Goal: Transaction & Acquisition: Purchase product/service

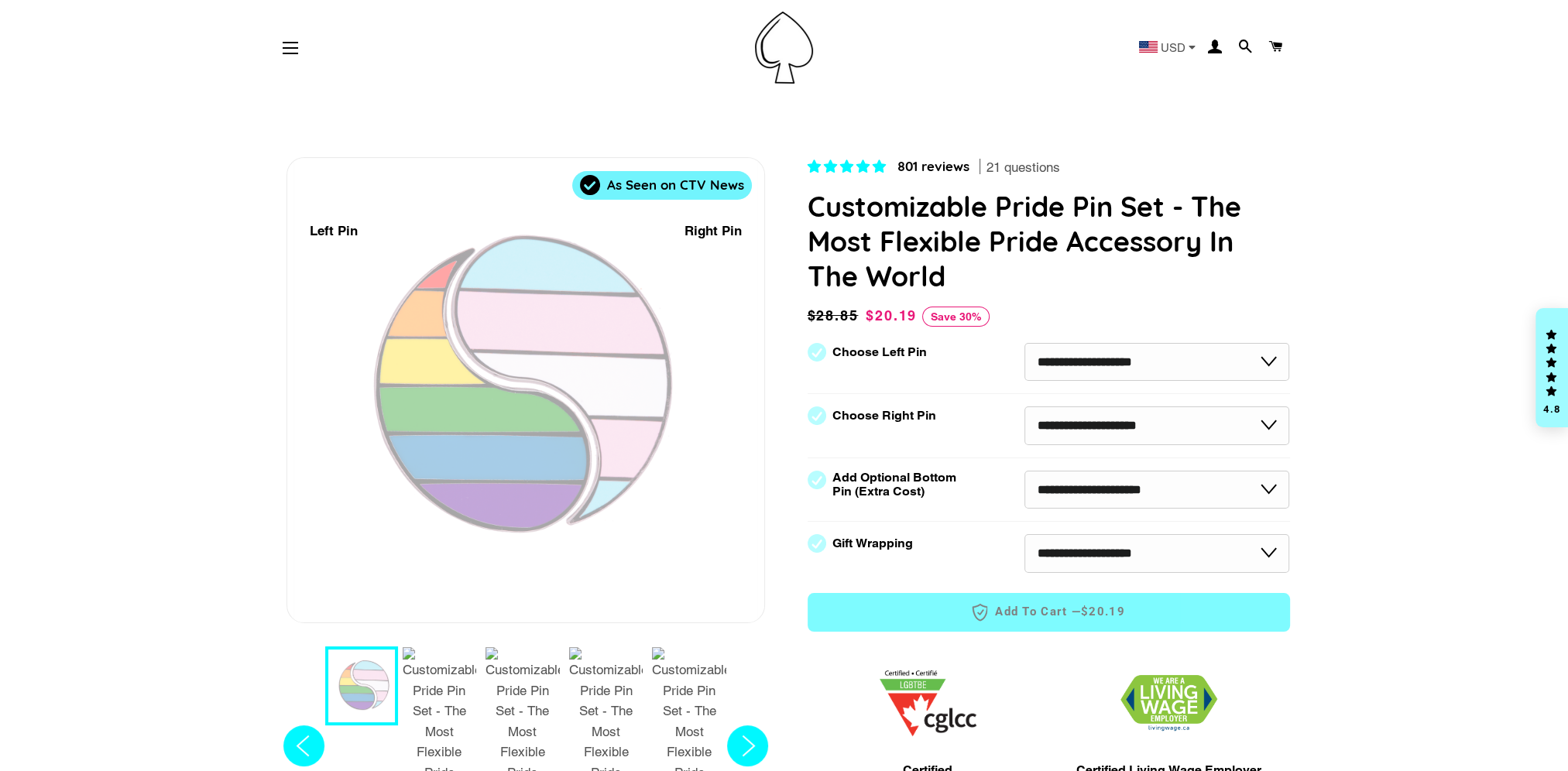
select select "**********"
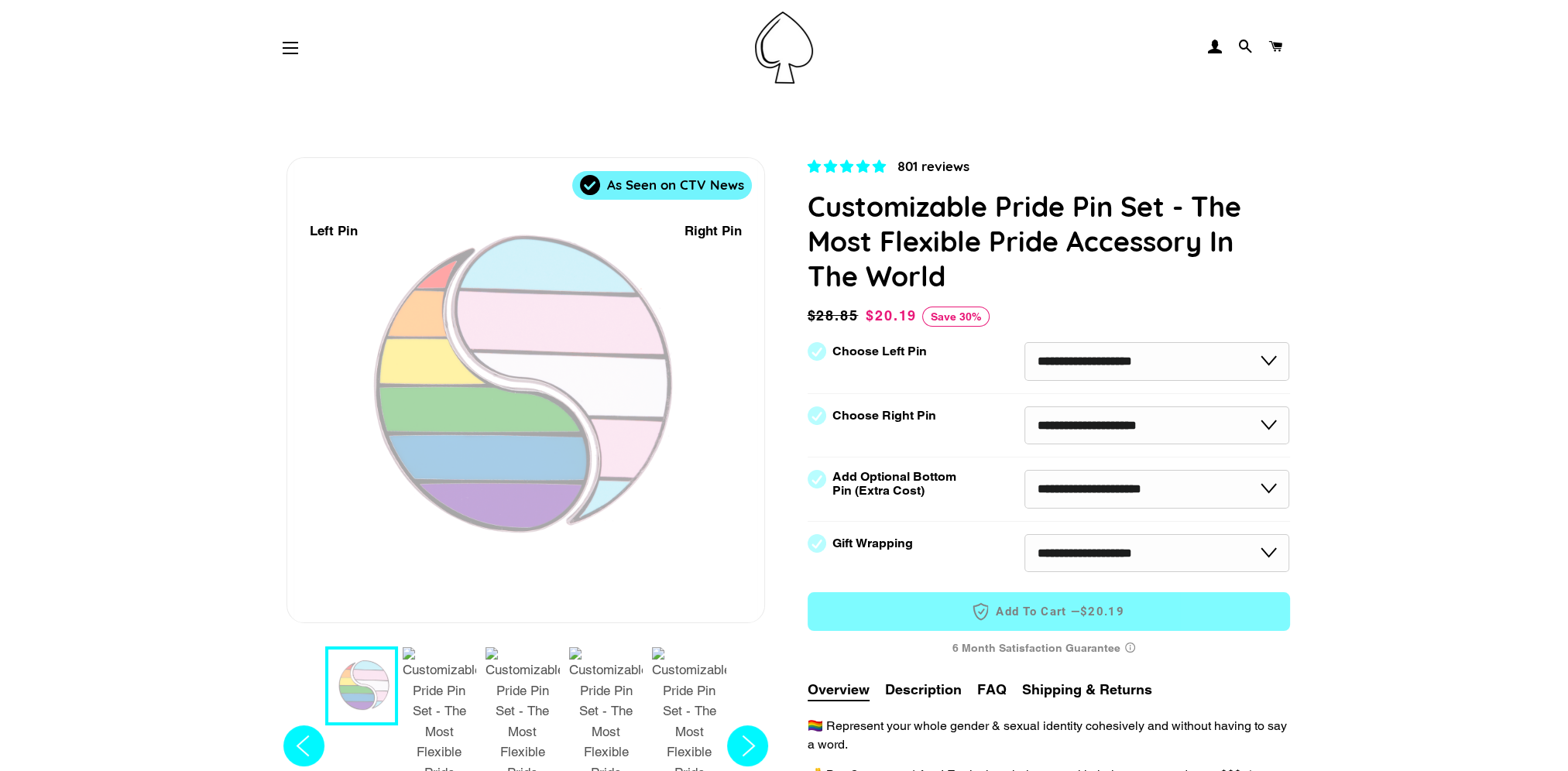
select select "**********"
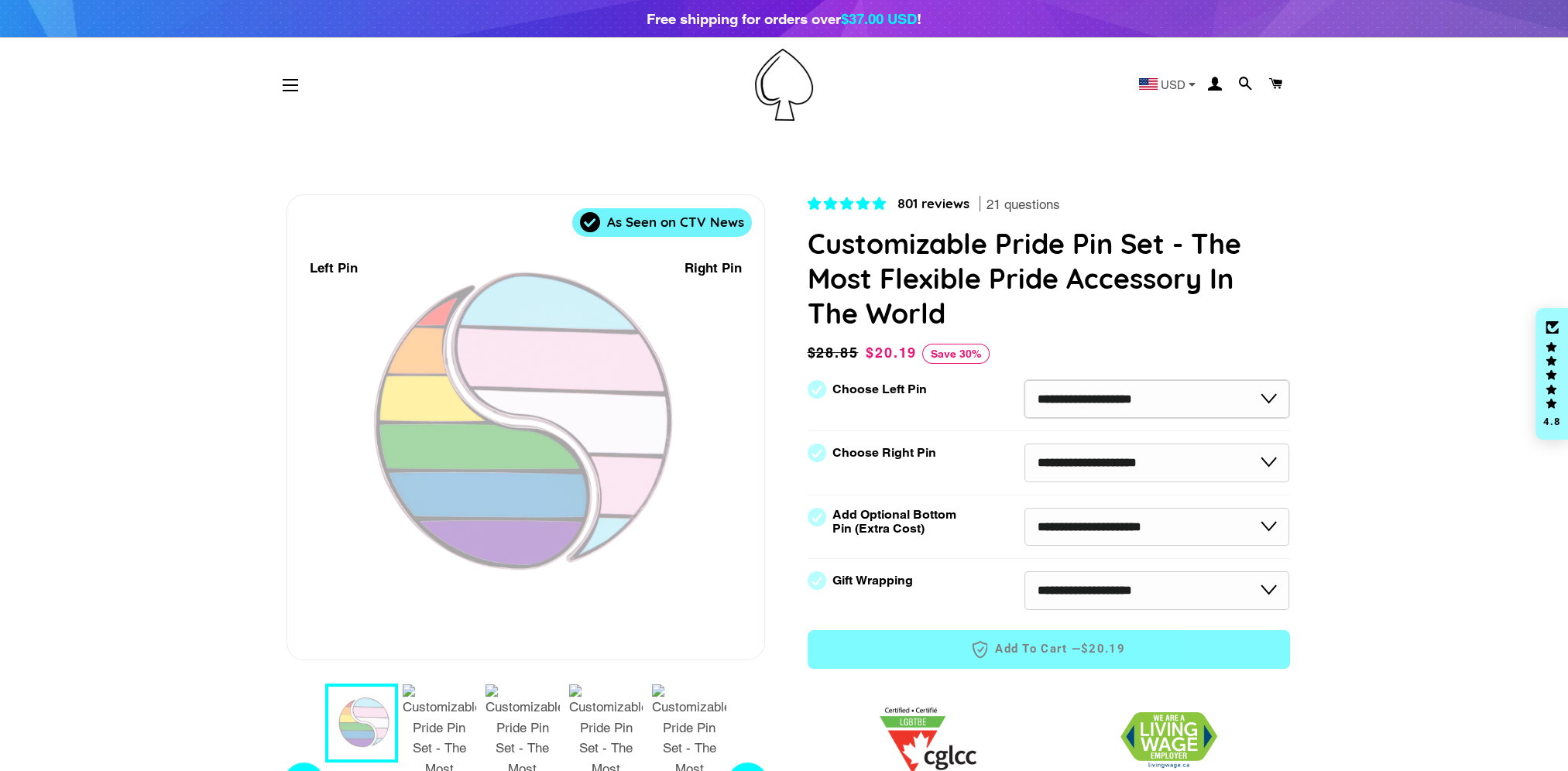
click at [1136, 409] on select "**********" at bounding box center [1157, 400] width 266 height 39
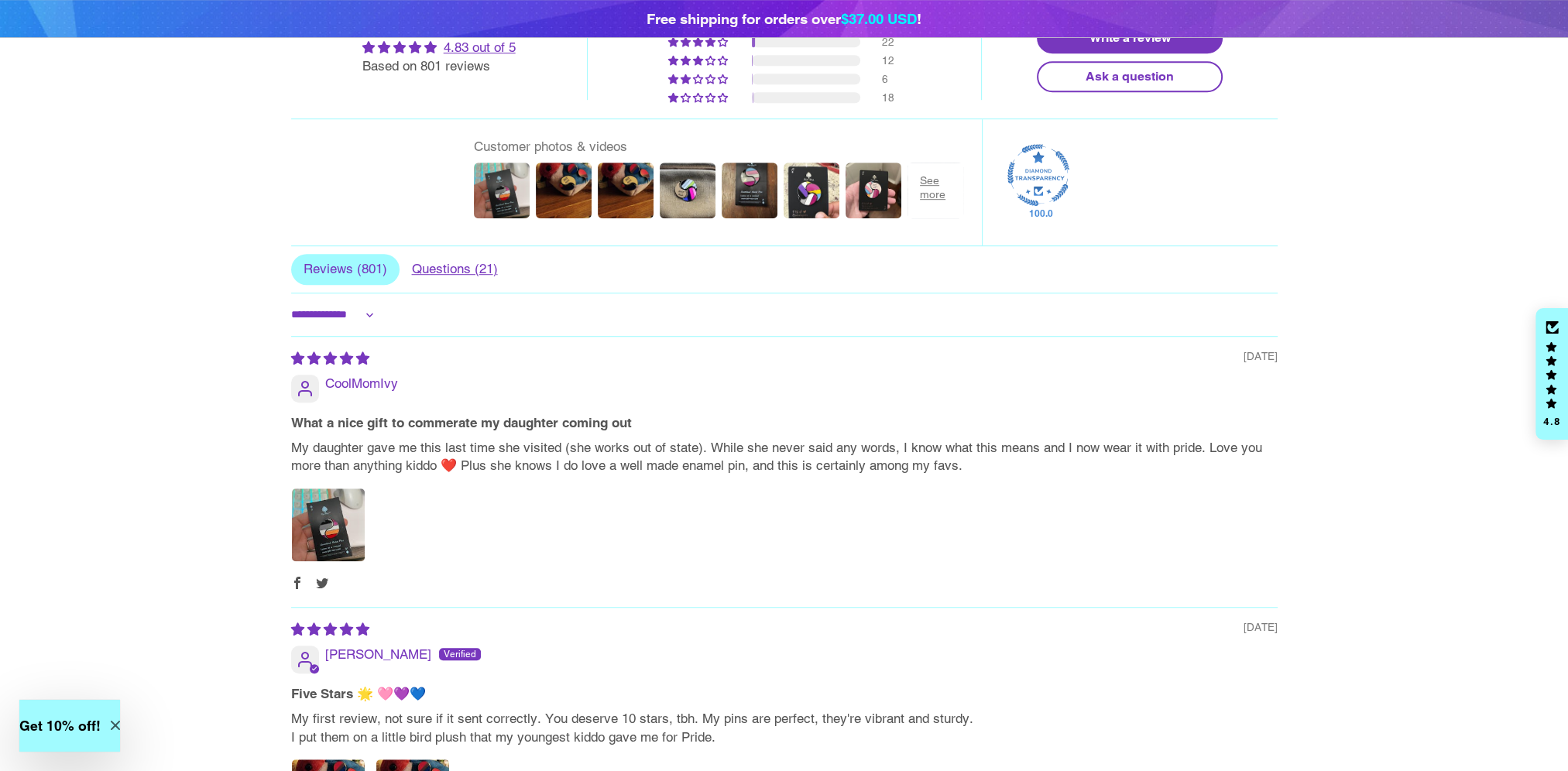
scroll to position [1394, 0]
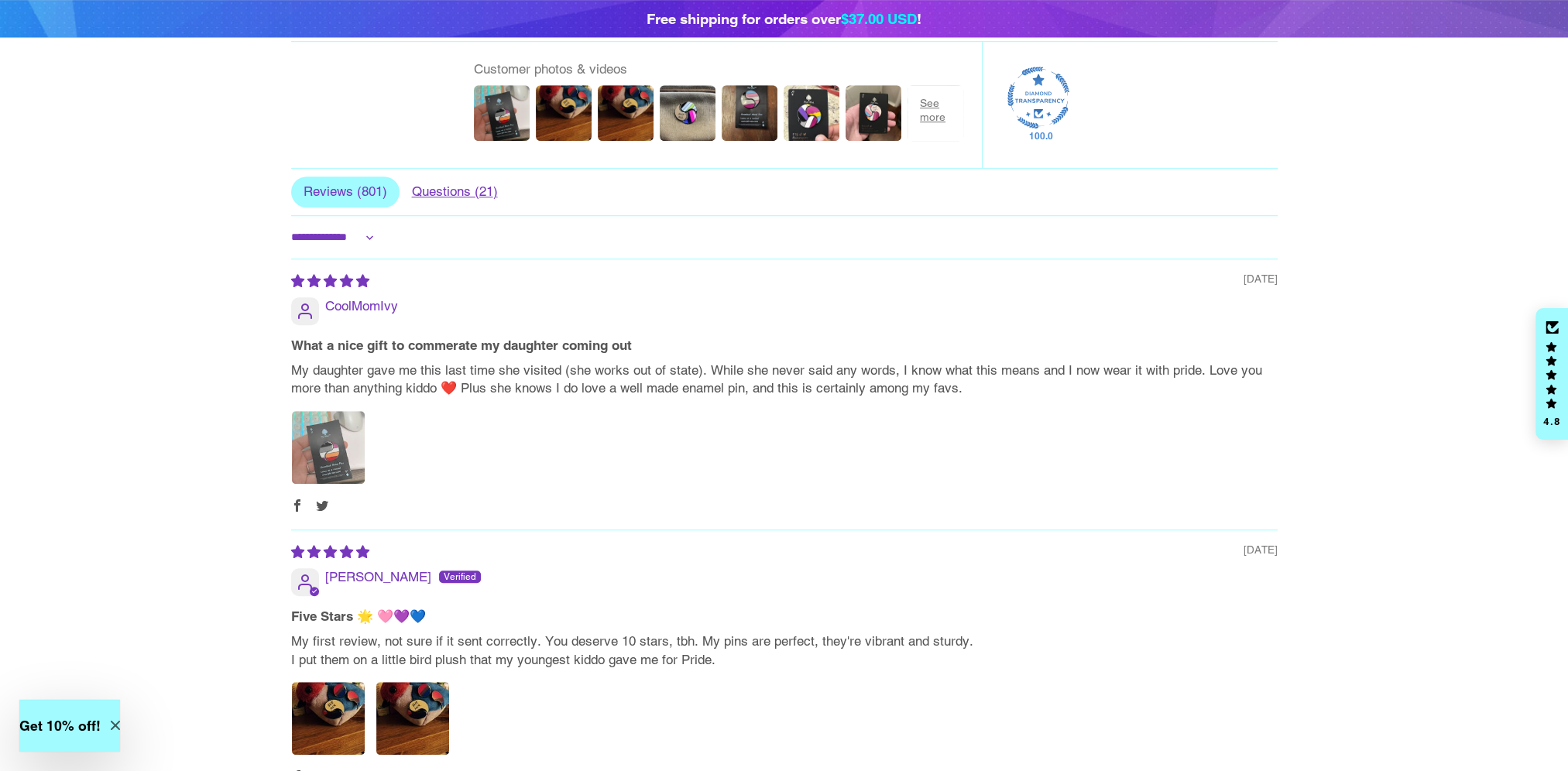
click at [310, 412] on img "Link to user picture 1" at bounding box center [327, 447] width 72 height 72
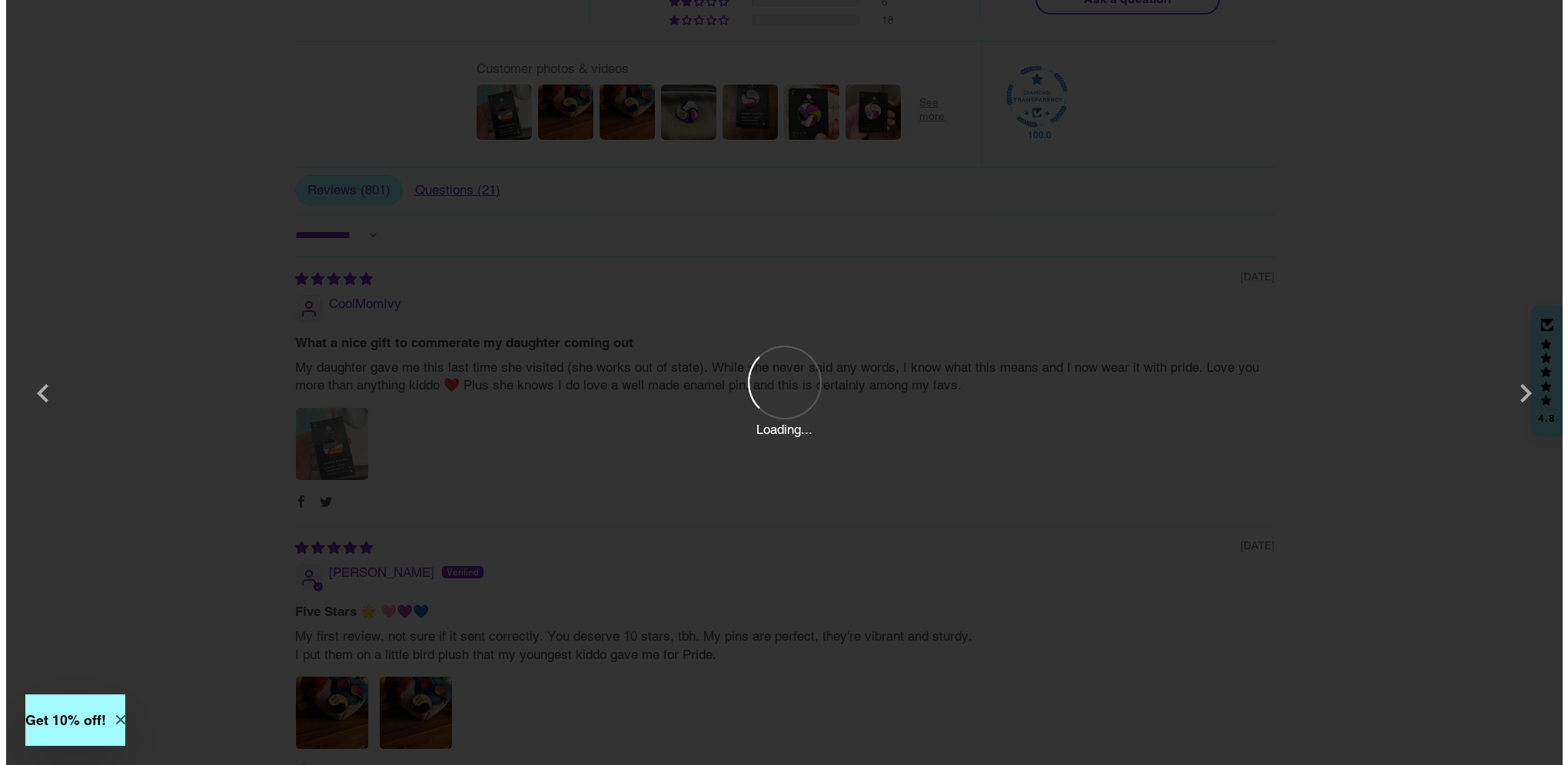
scroll to position [0, 0]
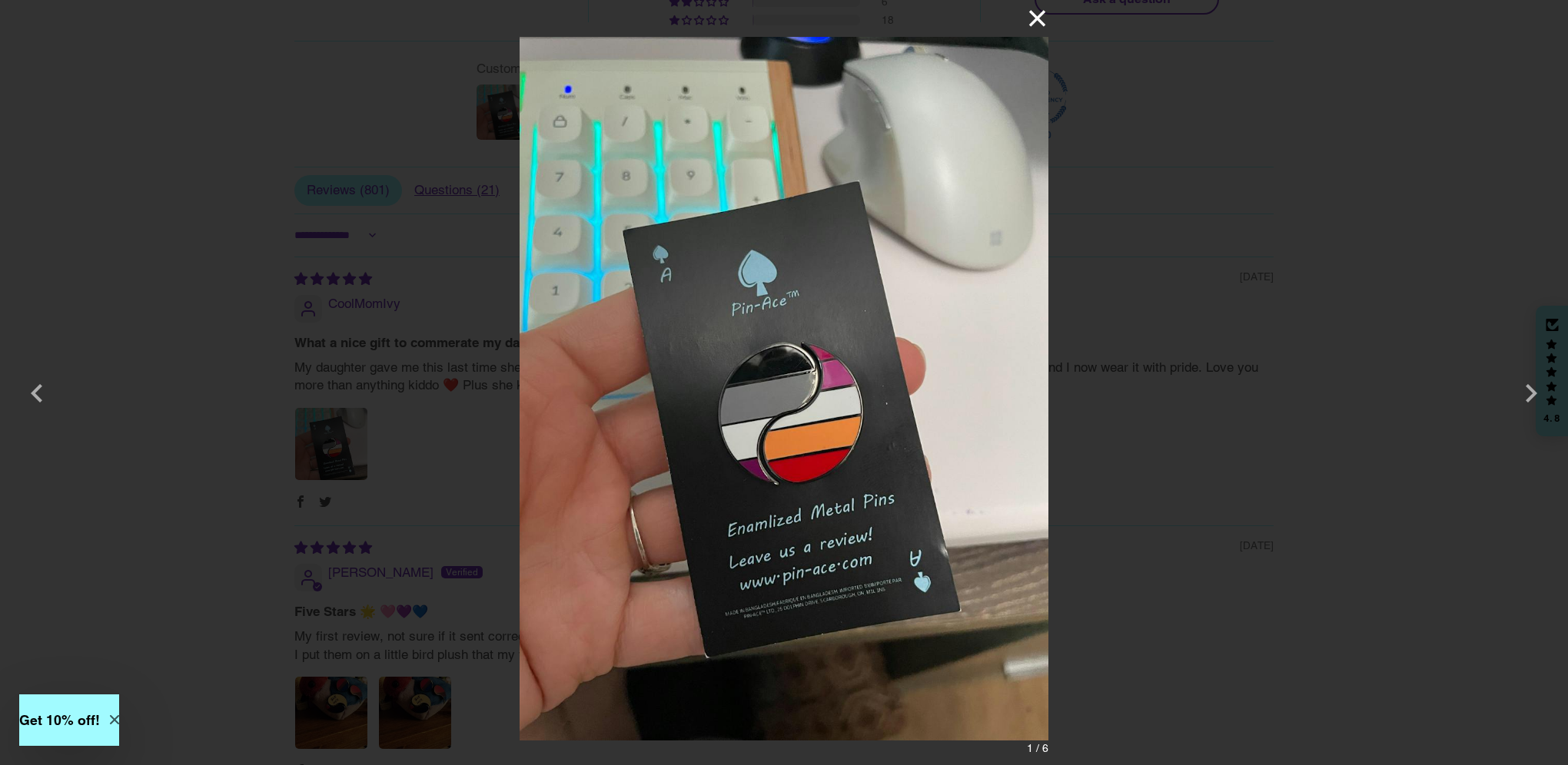
click at [1038, 22] on button "×" at bounding box center [1030, 18] width 37 height 37
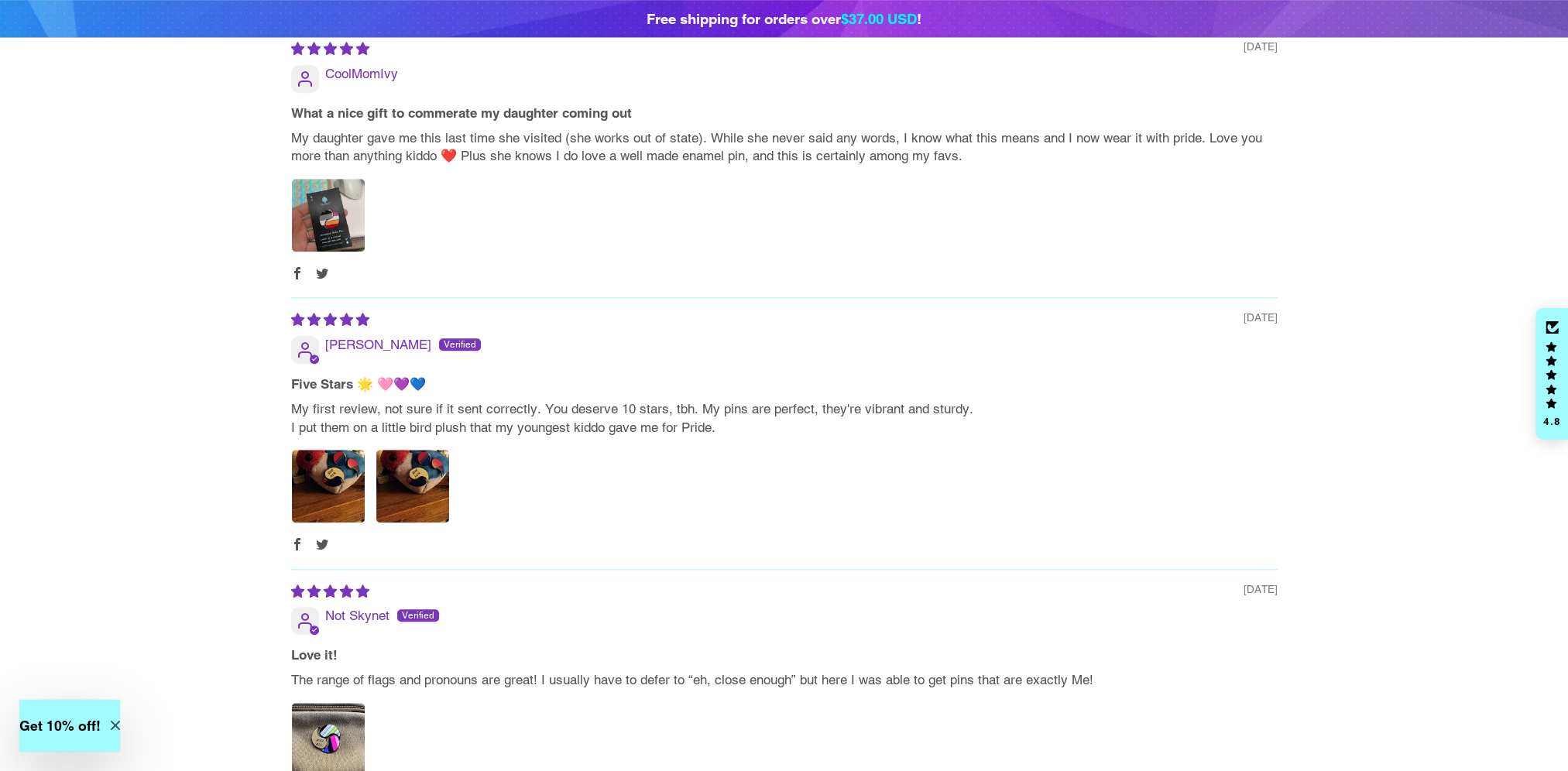
scroll to position [1703, 0]
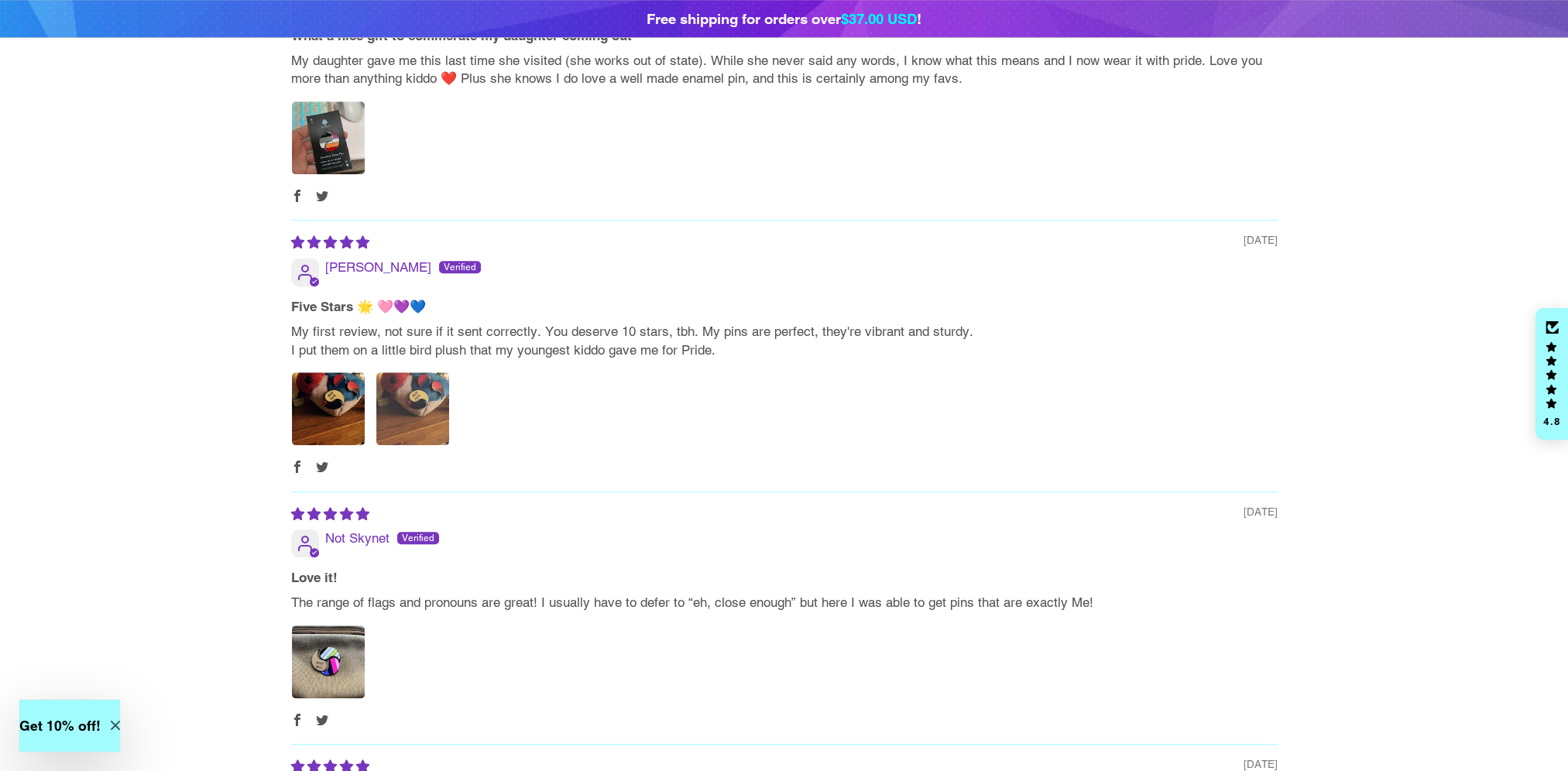
click at [415, 372] on img "Link to user picture 2" at bounding box center [412, 408] width 72 height 72
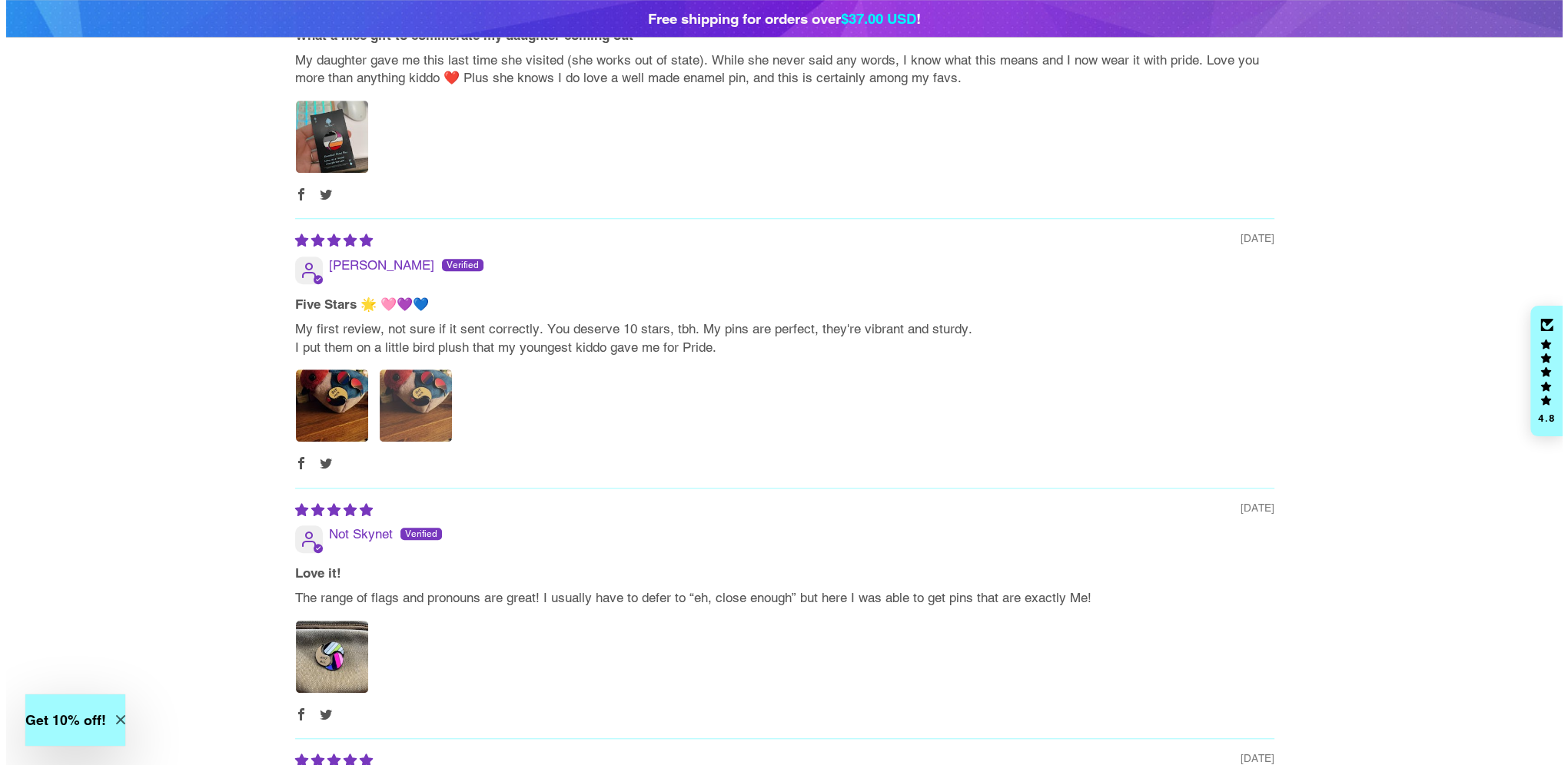
scroll to position [0, 0]
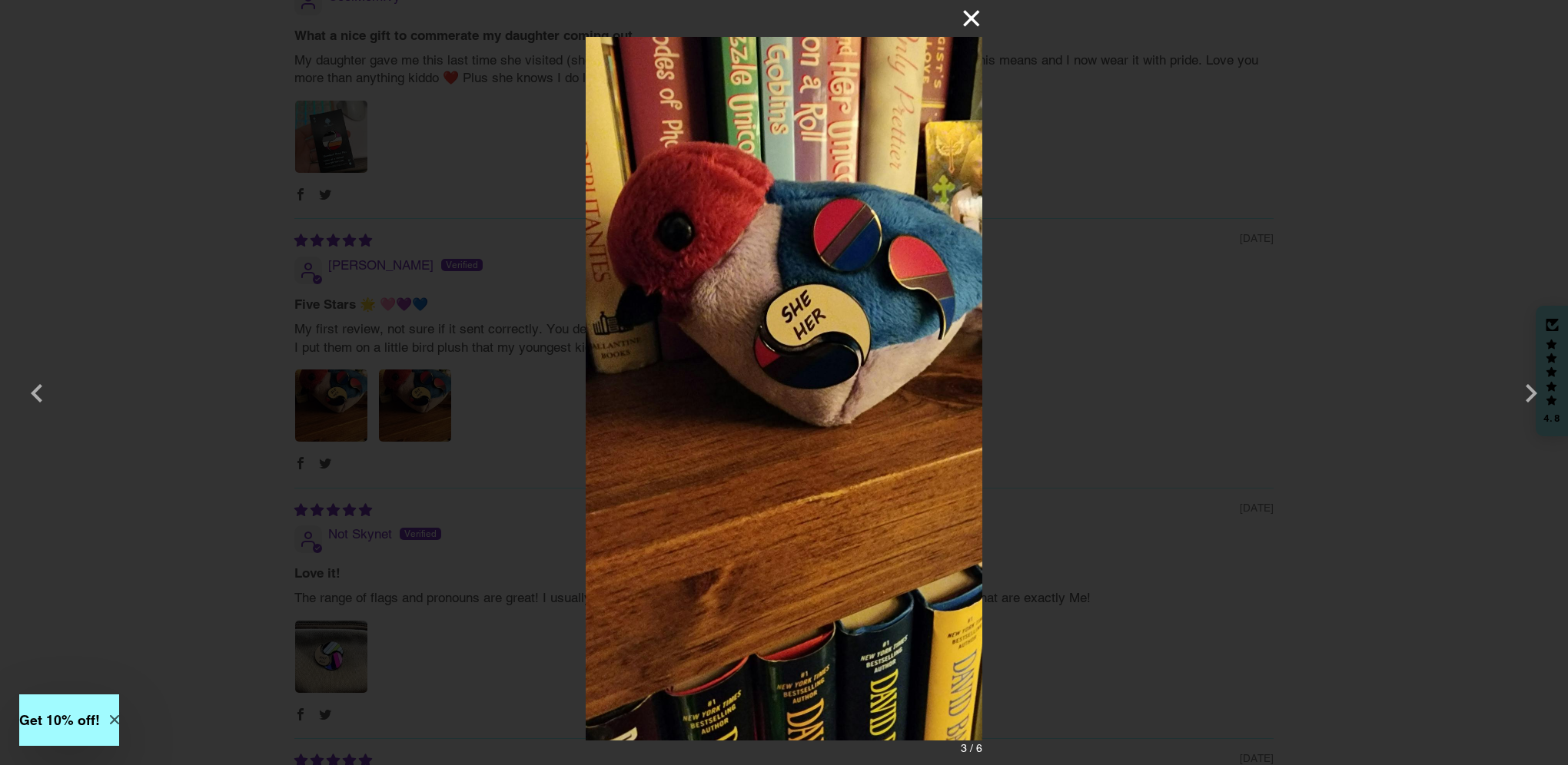
click at [968, 15] on button "×" at bounding box center [964, 18] width 37 height 37
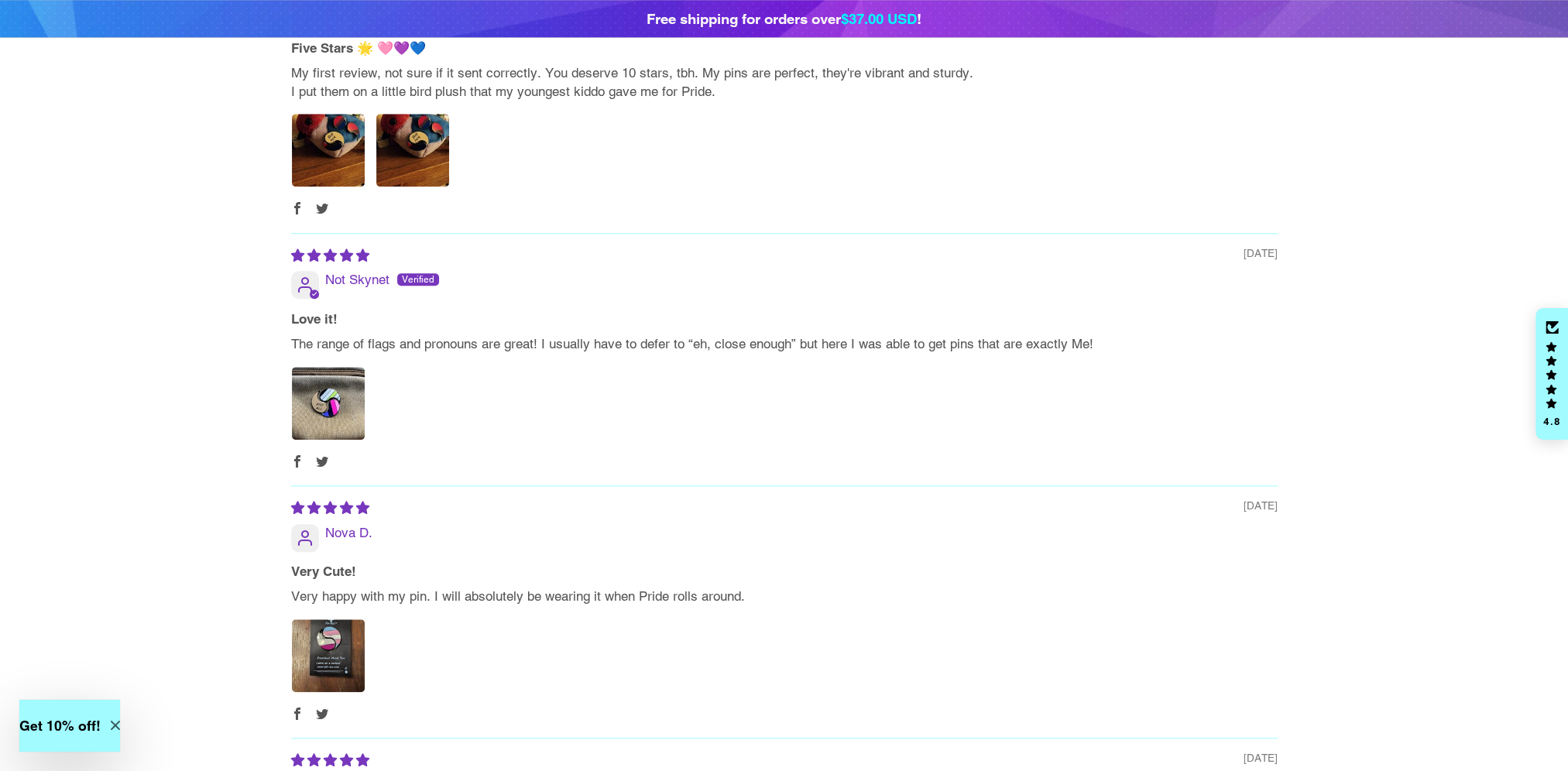
scroll to position [1936, 0]
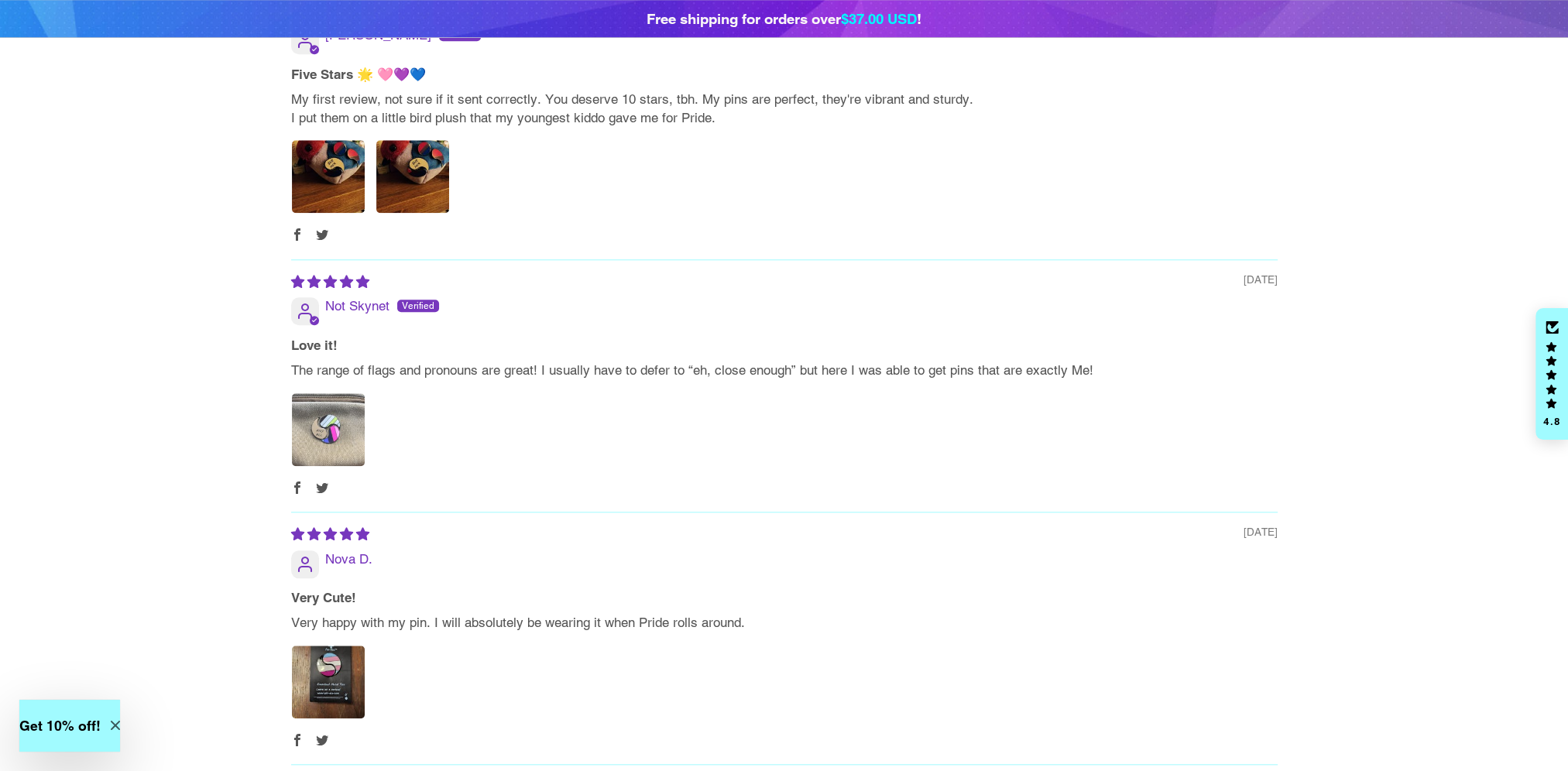
click at [311, 393] on img "Link to user picture 1" at bounding box center [327, 429] width 72 height 72
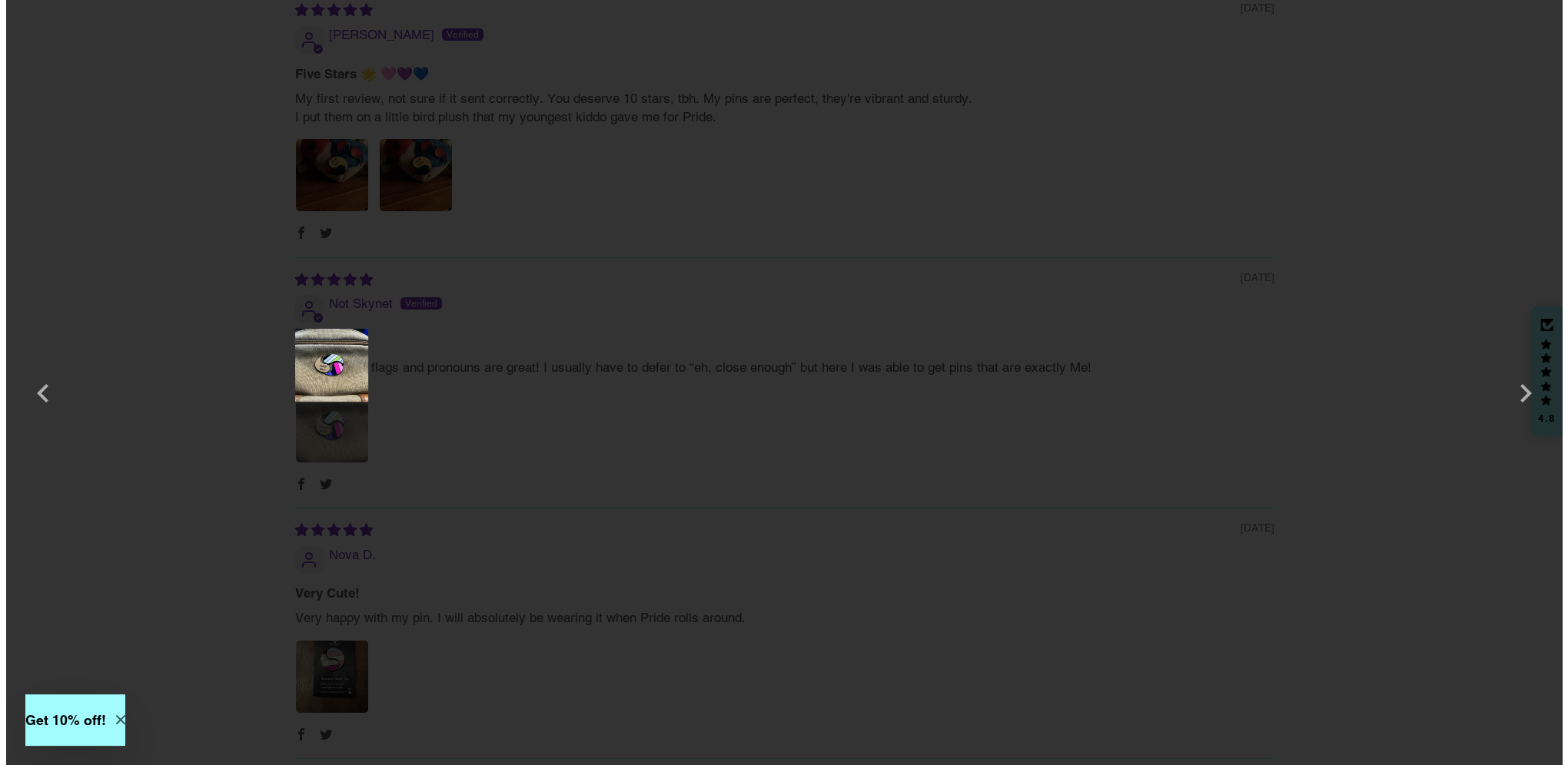
scroll to position [0, 0]
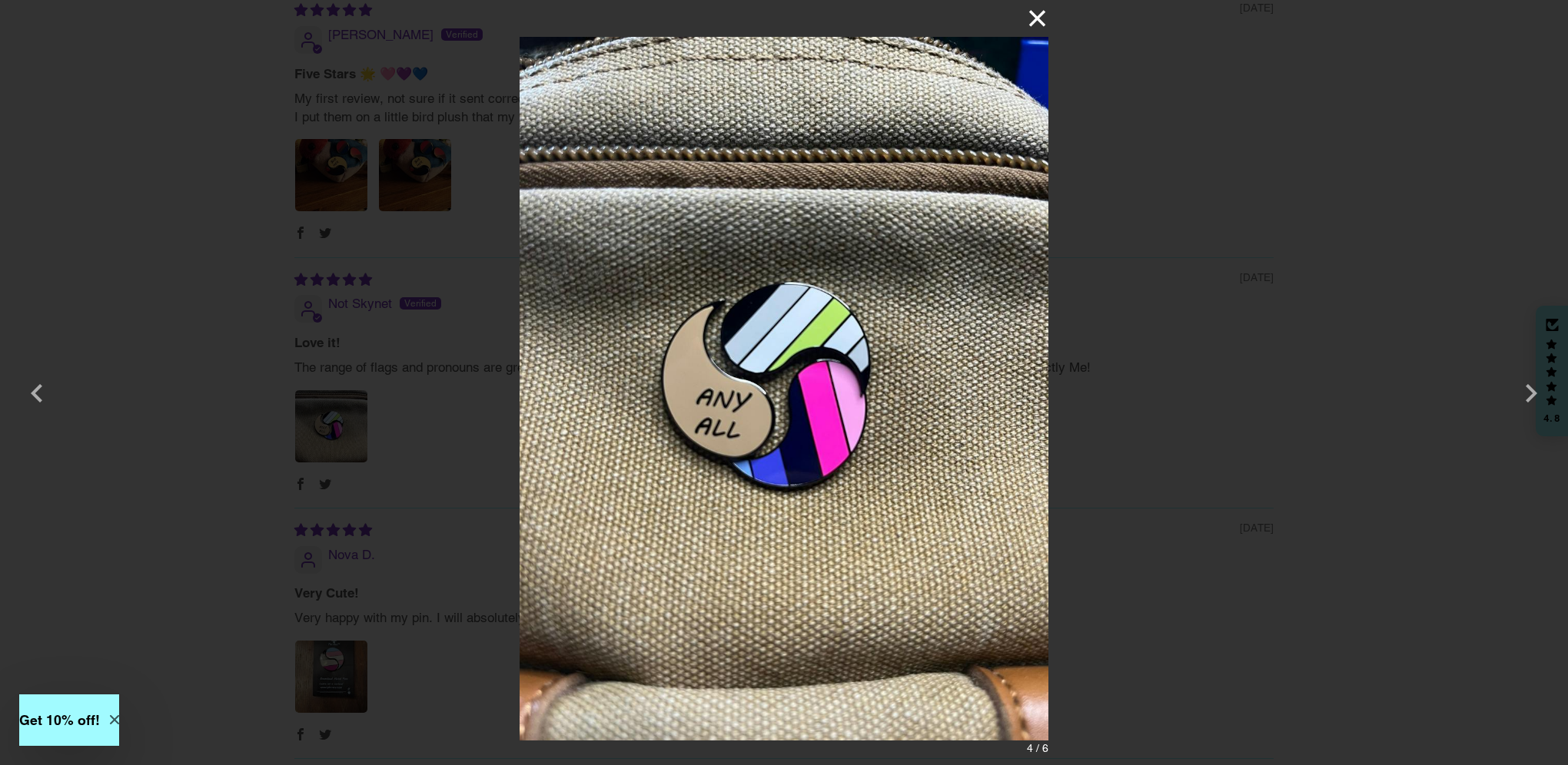
click at [1036, 15] on button "×" at bounding box center [1030, 18] width 37 height 37
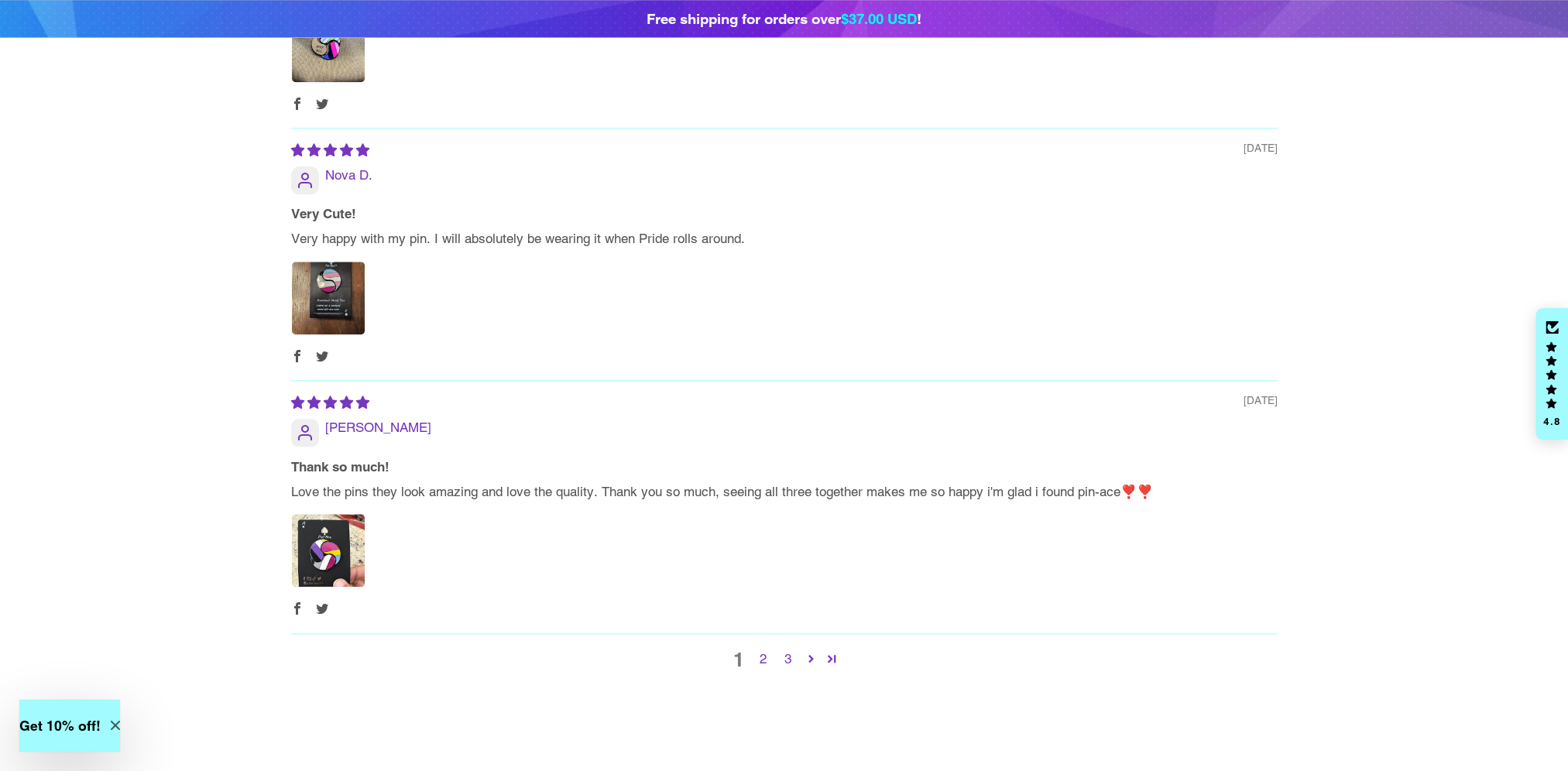
scroll to position [2323, 0]
click at [343, 512] on img "Link to user picture 1" at bounding box center [327, 547] width 72 height 72
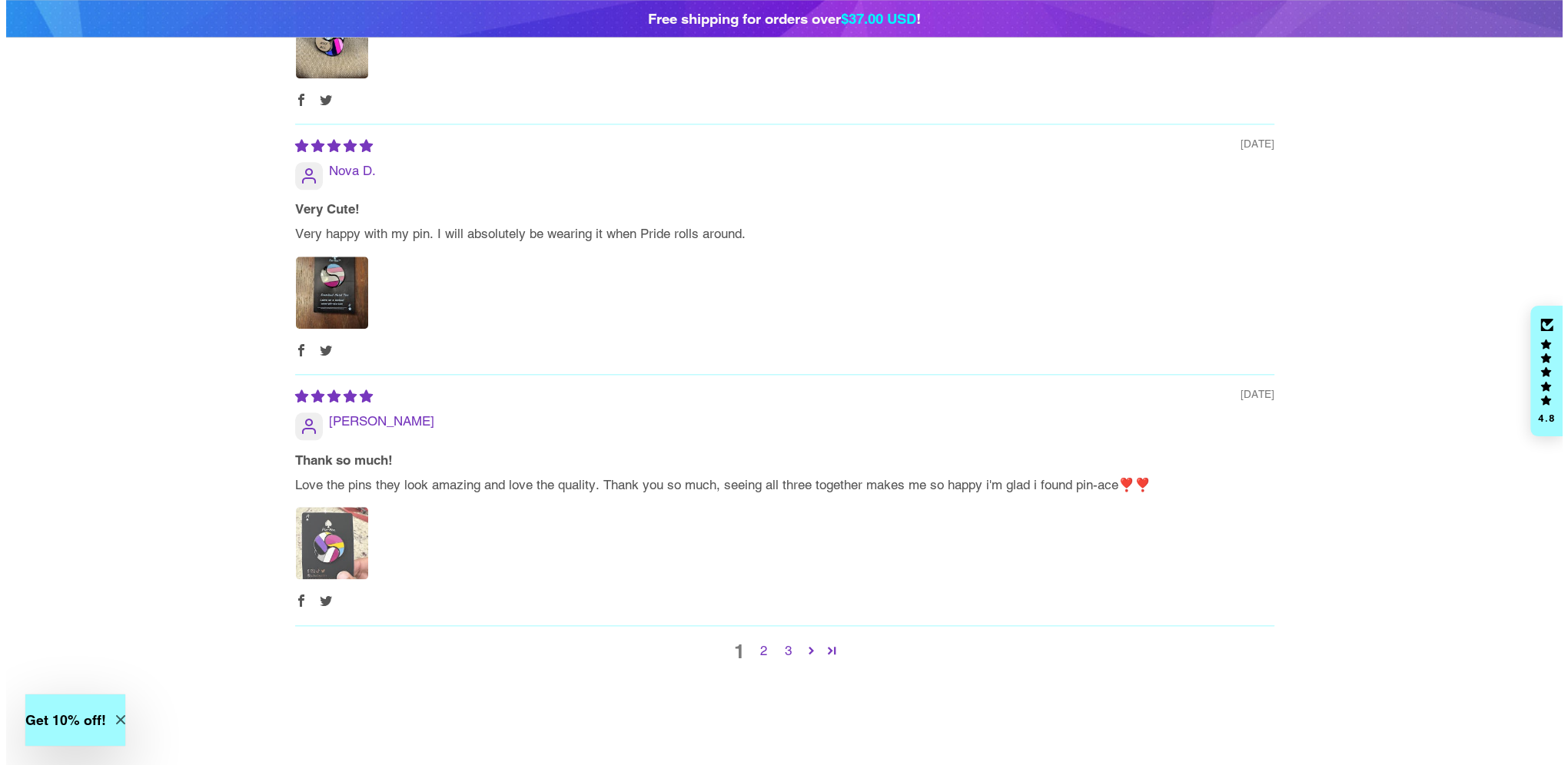
scroll to position [0, 0]
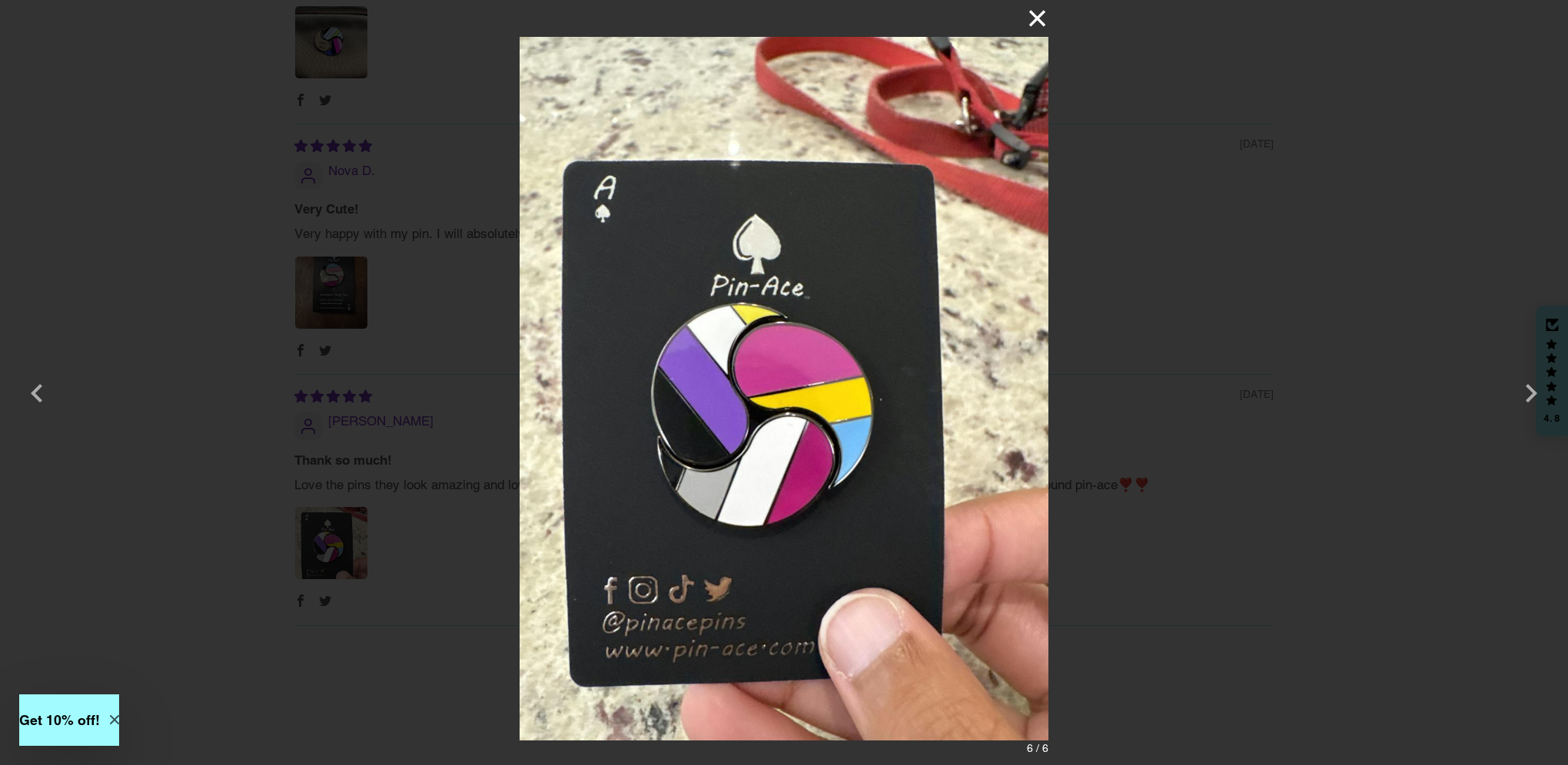
click at [1036, 20] on button "×" at bounding box center [1030, 18] width 37 height 37
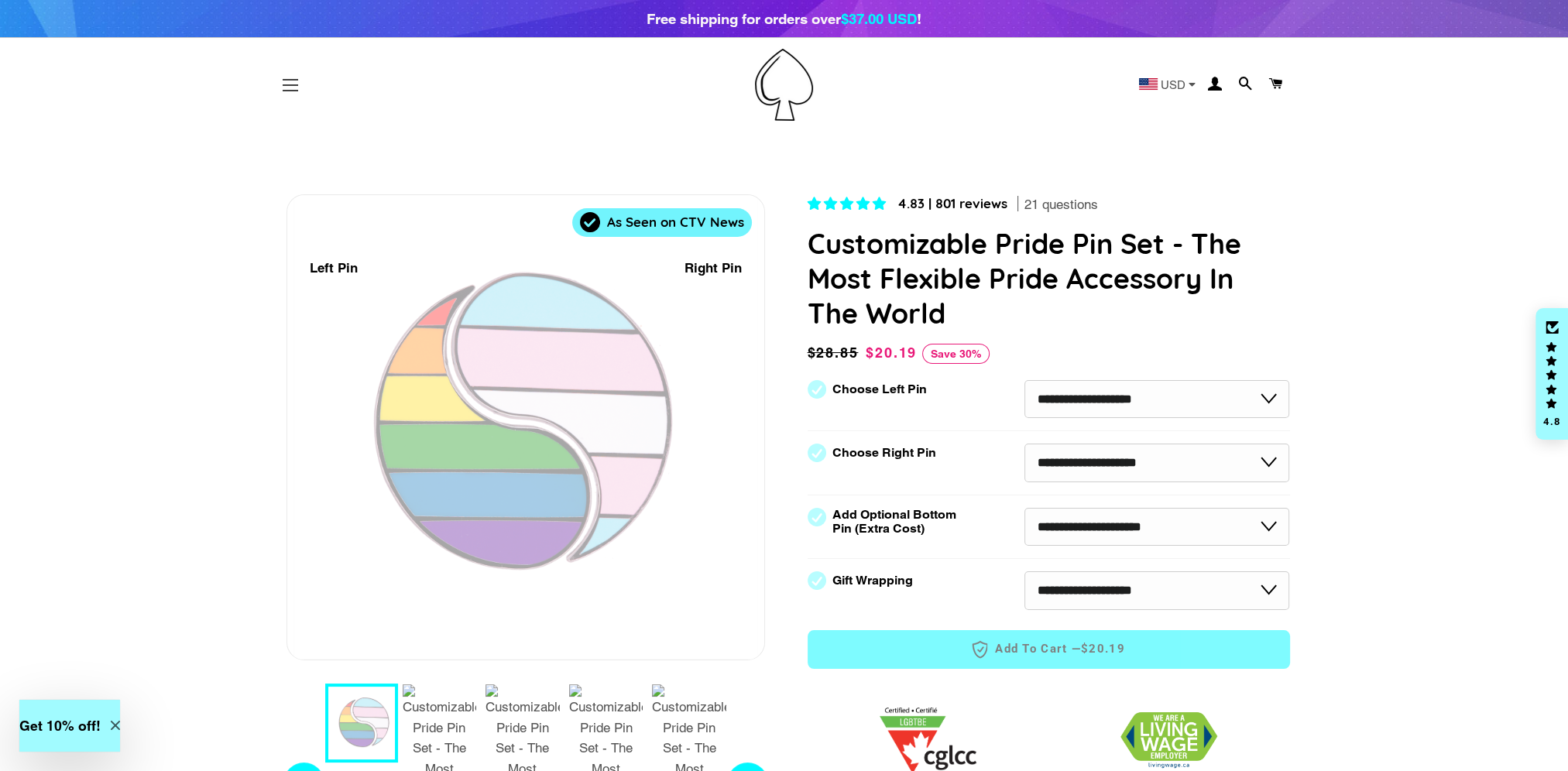
click at [291, 91] on span "button" at bounding box center [290, 91] width 16 height 2
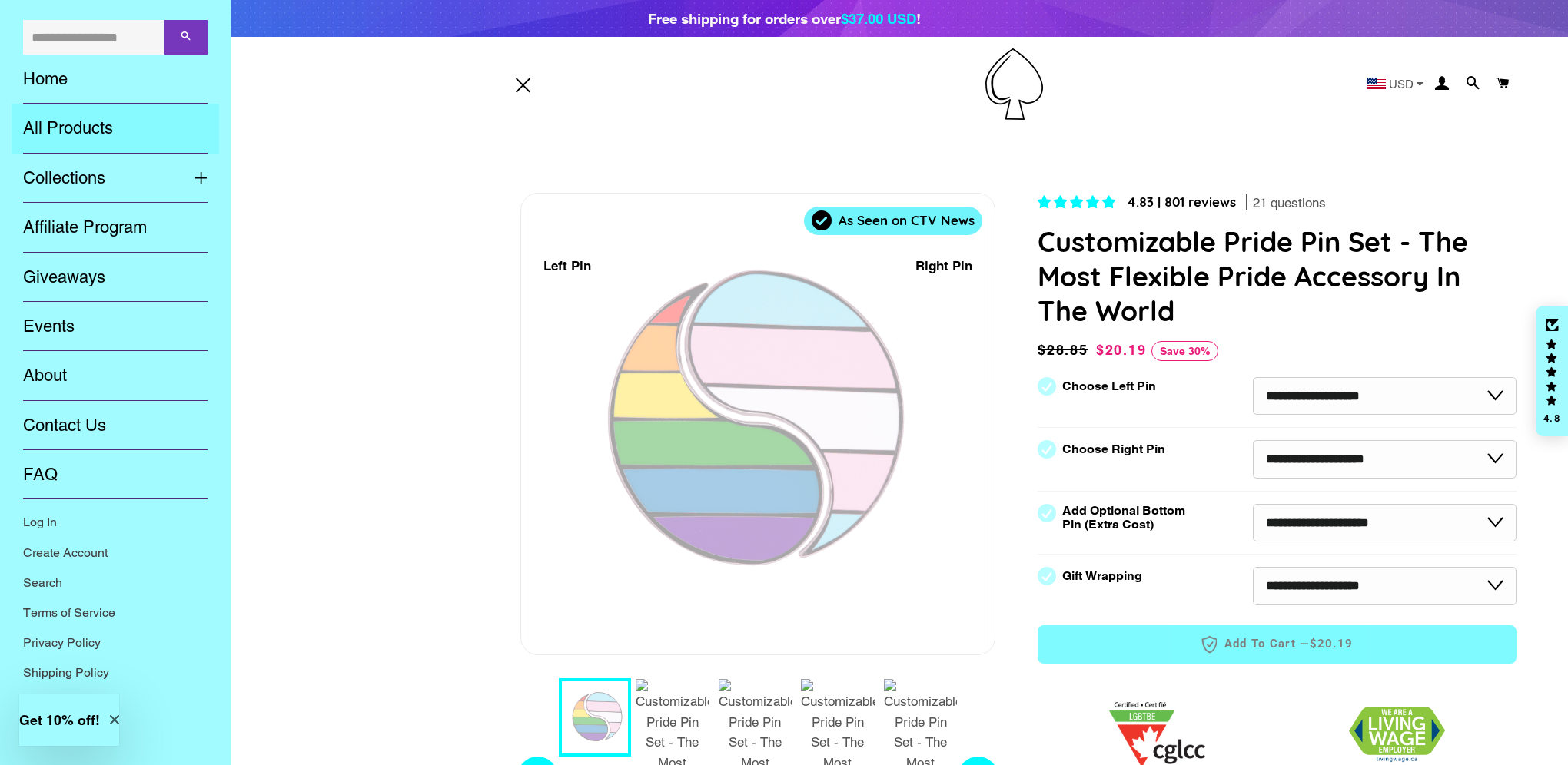
click at [105, 145] on link "All Products" at bounding box center [116, 128] width 207 height 49
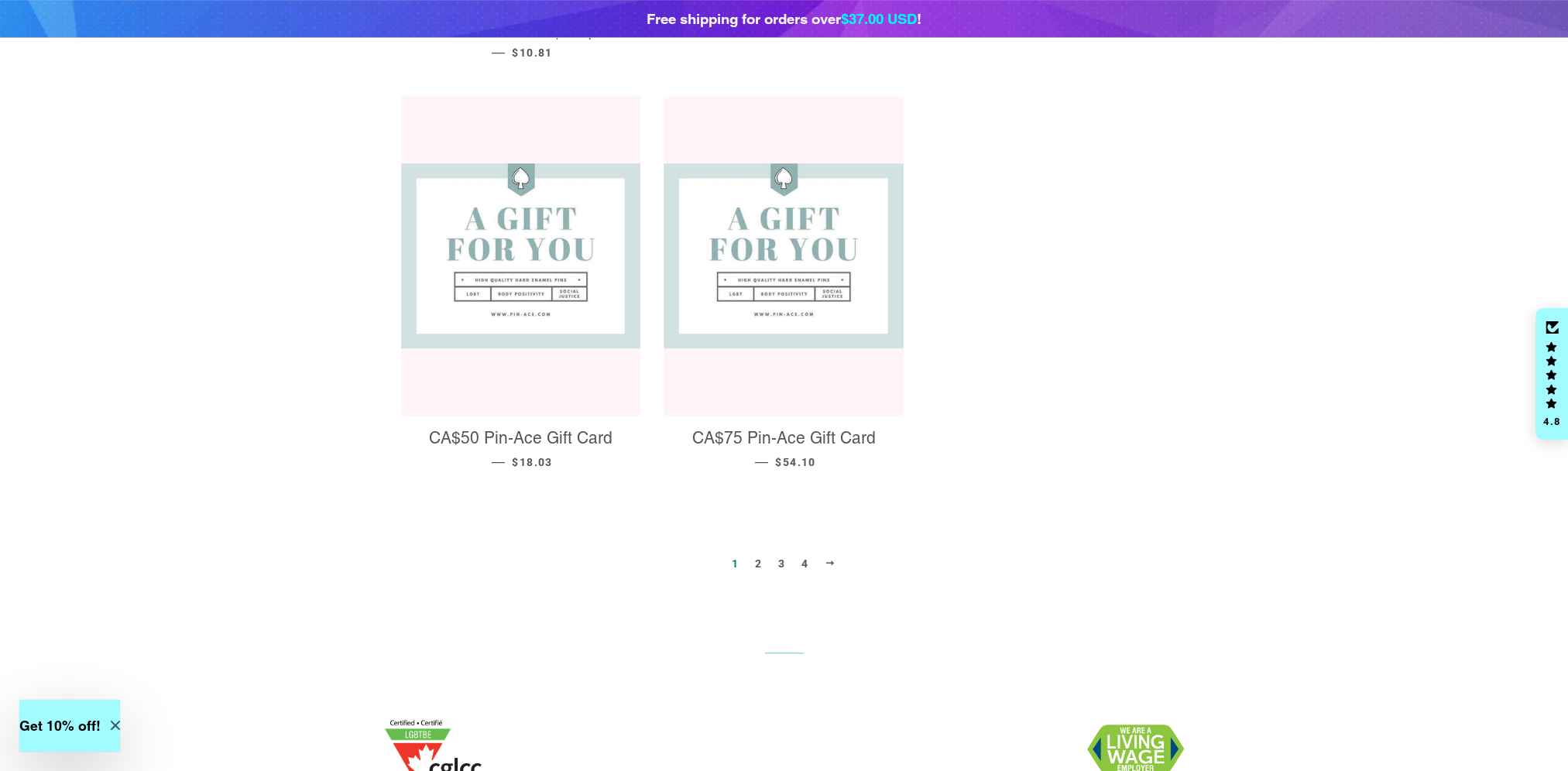
scroll to position [1549, 0]
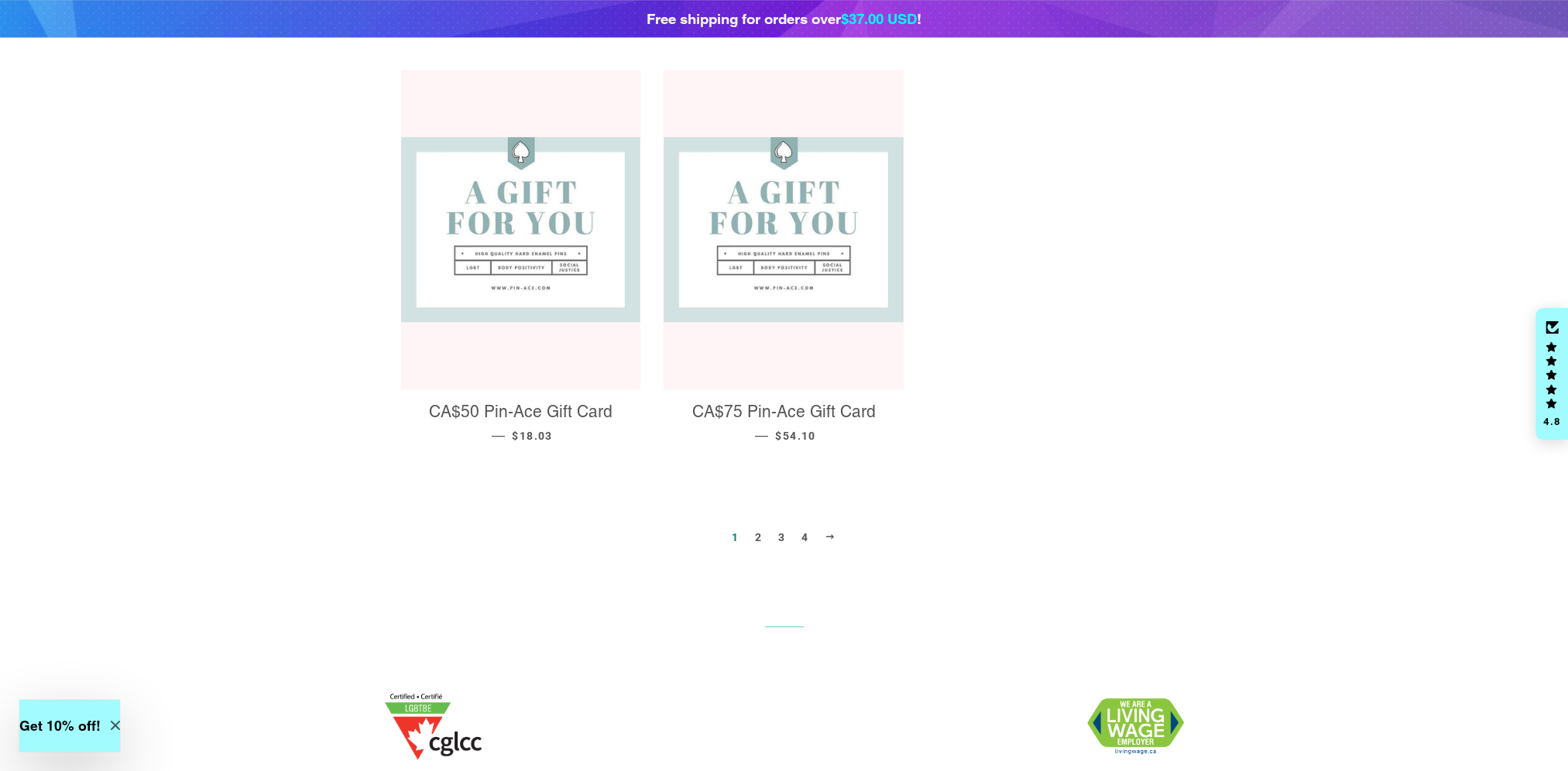
click at [758, 526] on link "2" at bounding box center [758, 537] width 19 height 23
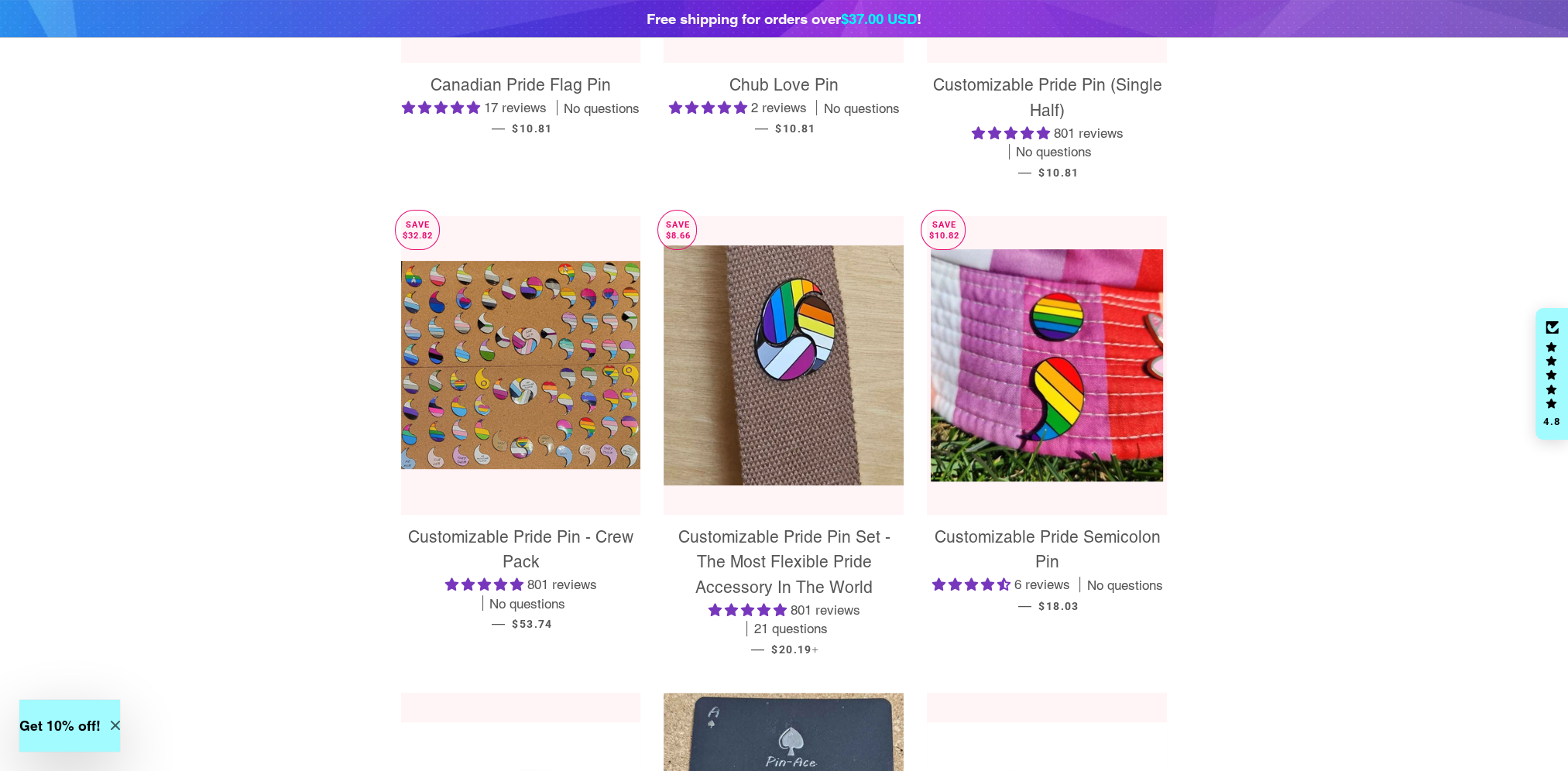
scroll to position [620, 0]
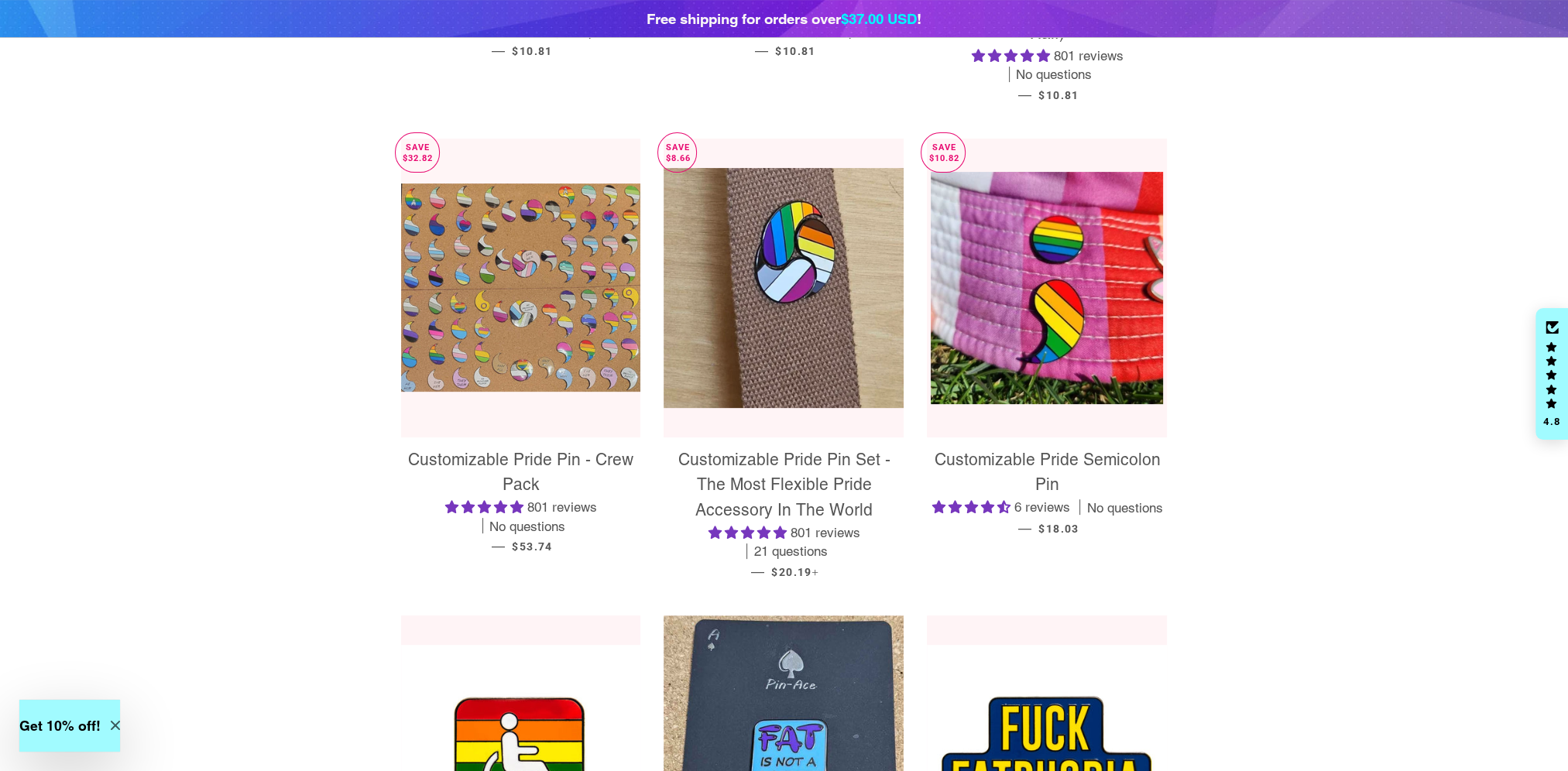
click at [566, 281] on img at bounding box center [521, 288] width 240 height 209
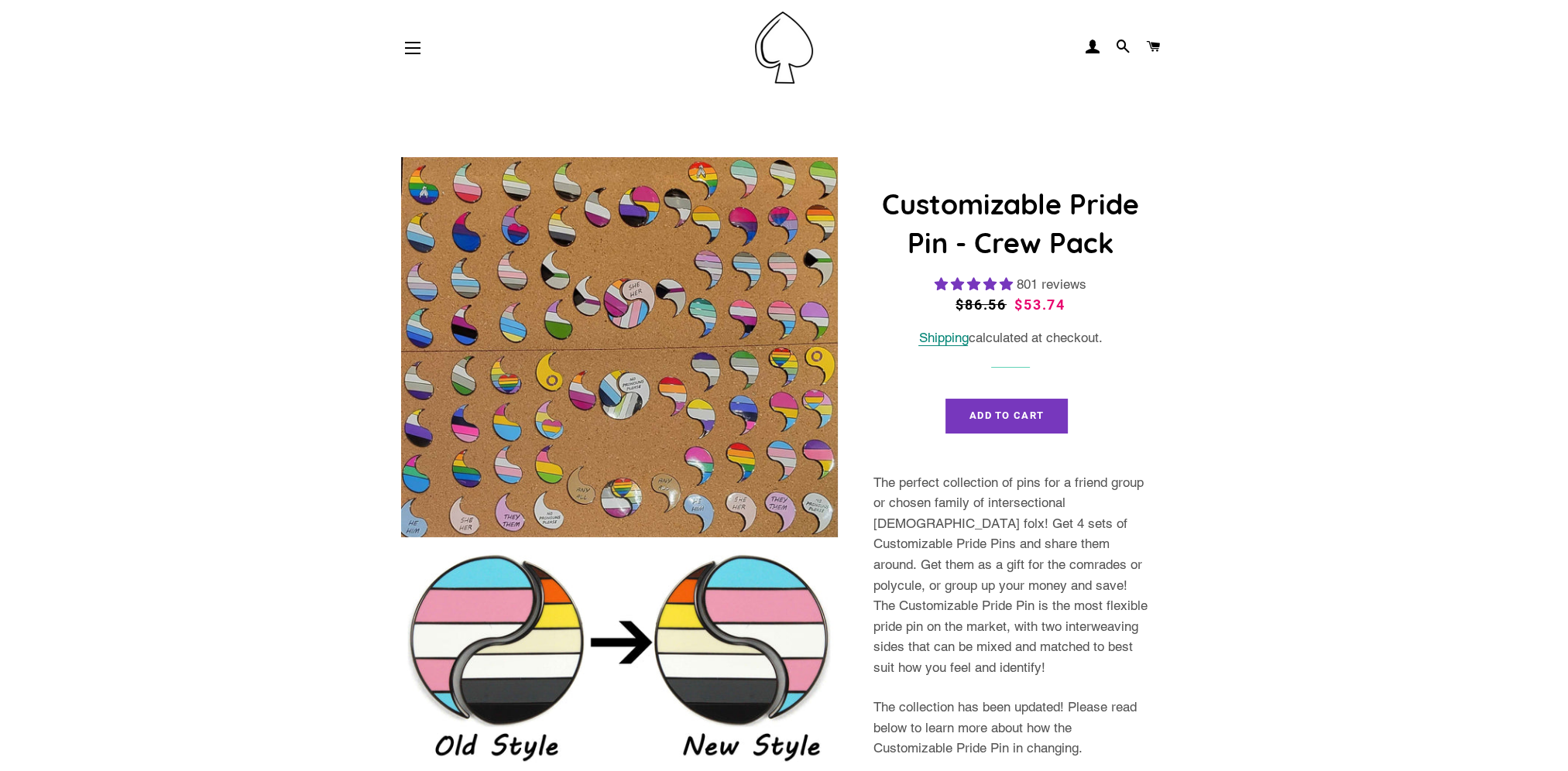
select select "**********"
